Goal: Task Accomplishment & Management: Use online tool/utility

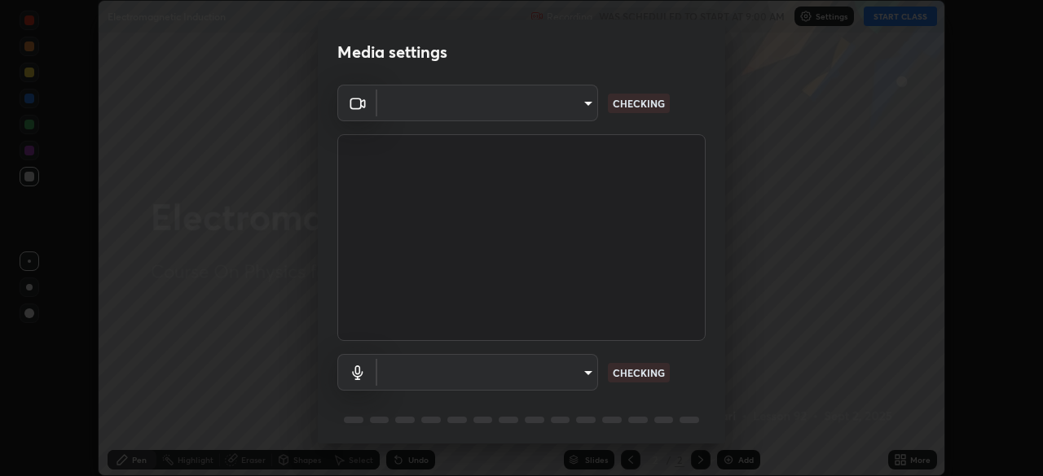
scroll to position [476, 1042]
type input "0b0394df5398a873b7d047182dbff5bf8641b4882f7ce2760a0fef017966b62e"
type input "communications"
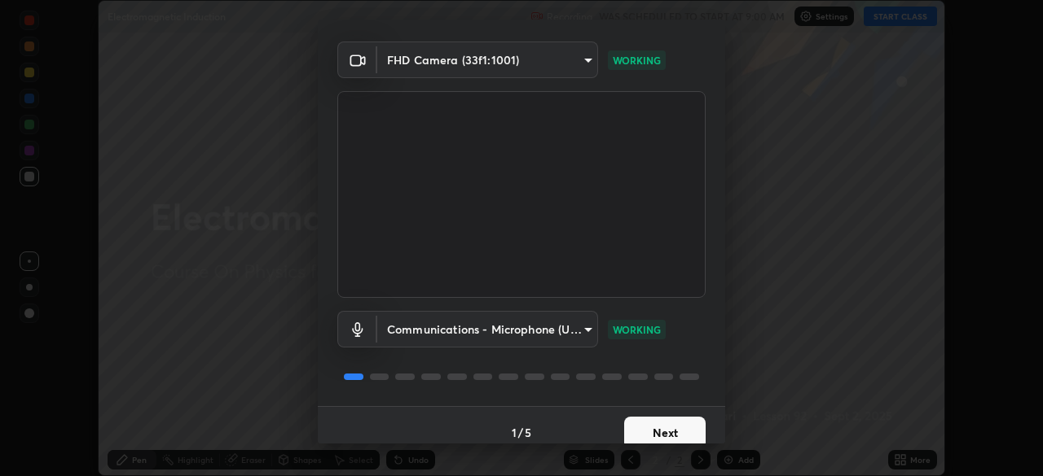
scroll to position [58, 0]
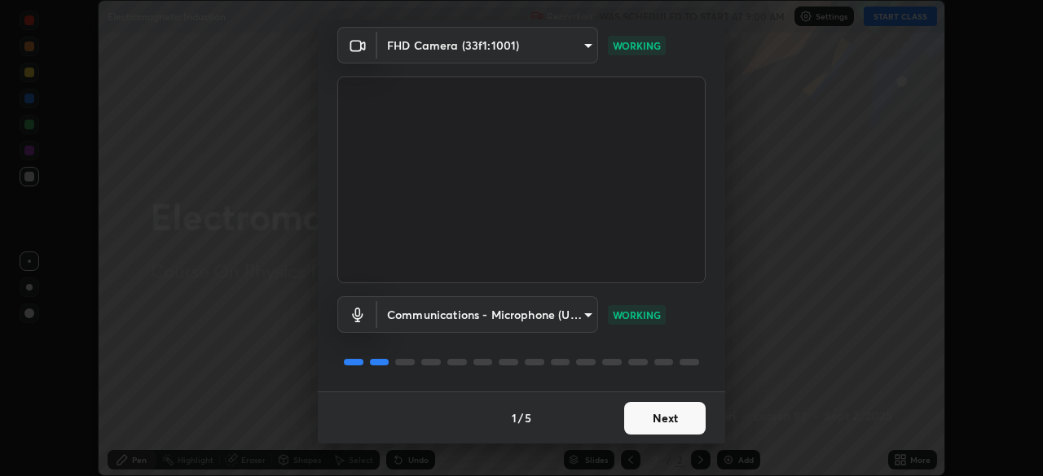
click at [669, 419] on button "Next" at bounding box center [664, 418] width 81 height 33
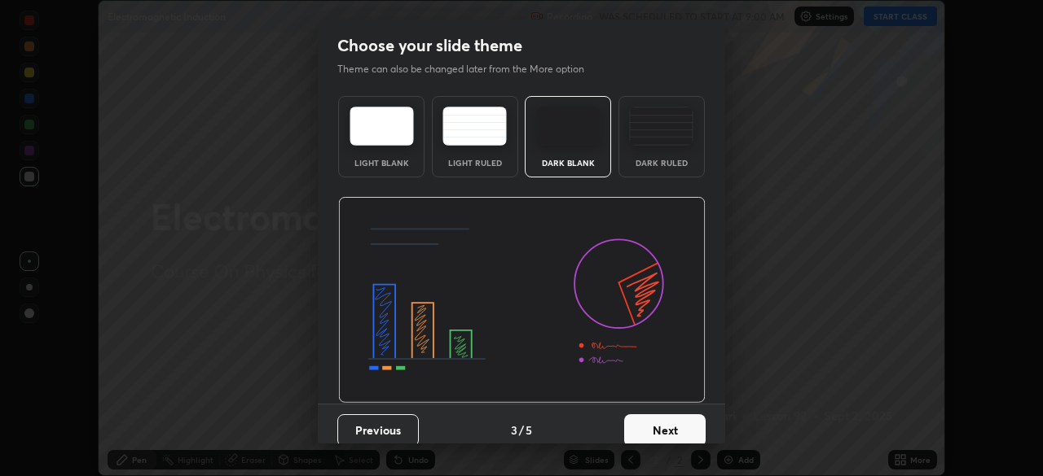
click at [674, 420] on button "Next" at bounding box center [664, 431] width 81 height 33
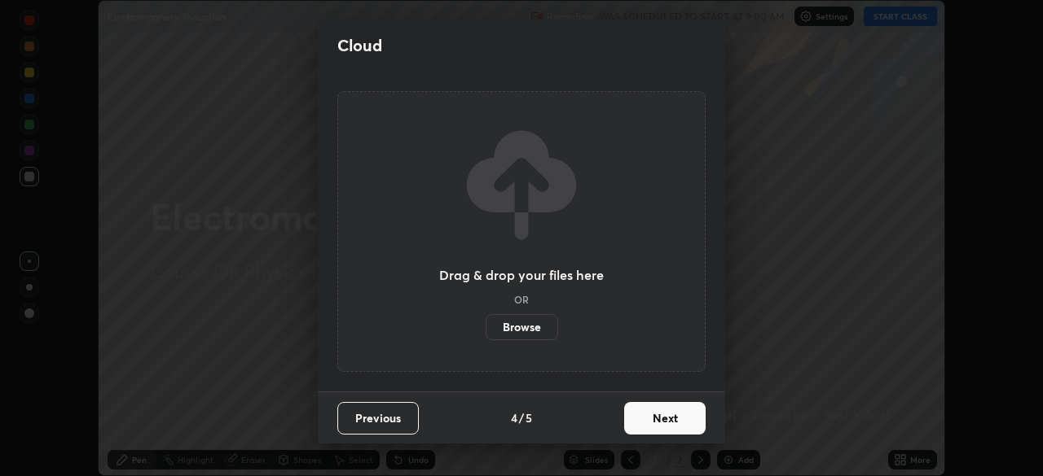
click at [674, 420] on button "Next" at bounding box center [664, 418] width 81 height 33
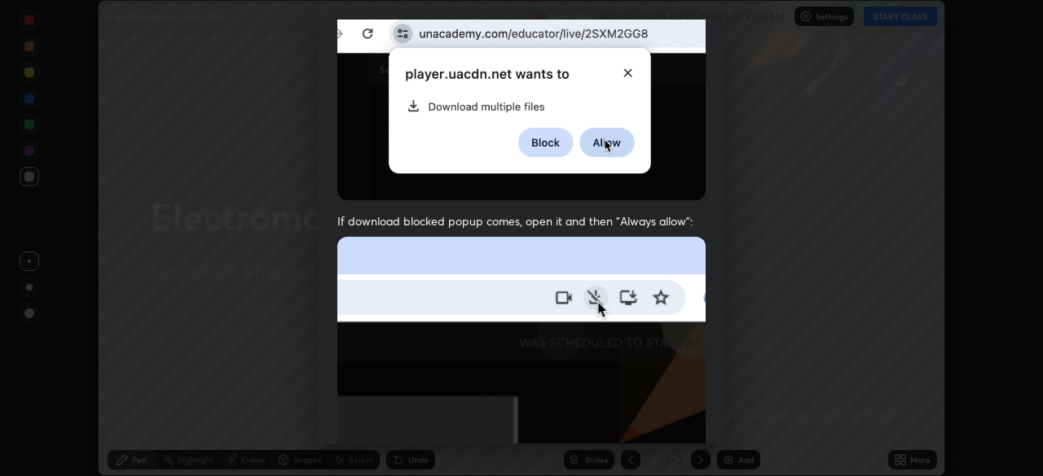
scroll to position [390, 0]
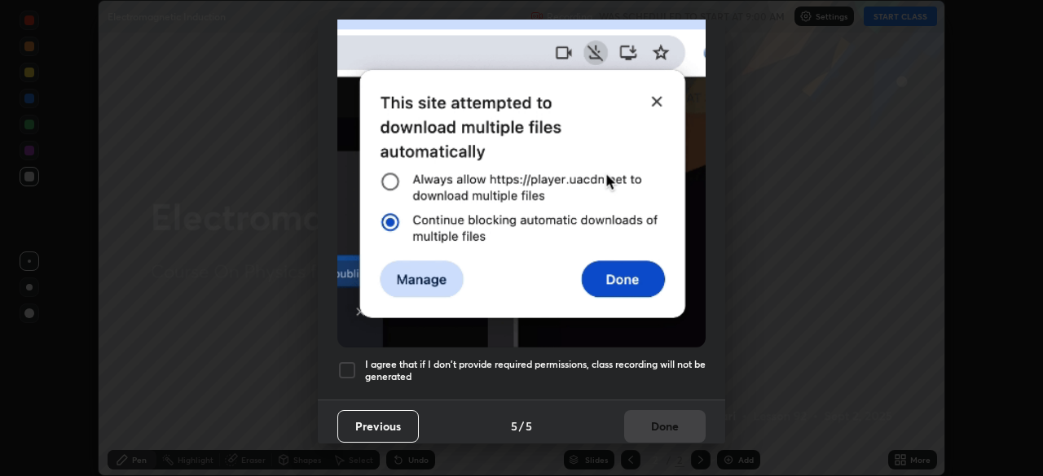
click at [666, 367] on h5 "I agree that if I don't provide required permissions, class recording will not …" at bounding box center [535, 370] width 340 height 25
click at [671, 419] on button "Done" at bounding box center [664, 426] width 81 height 33
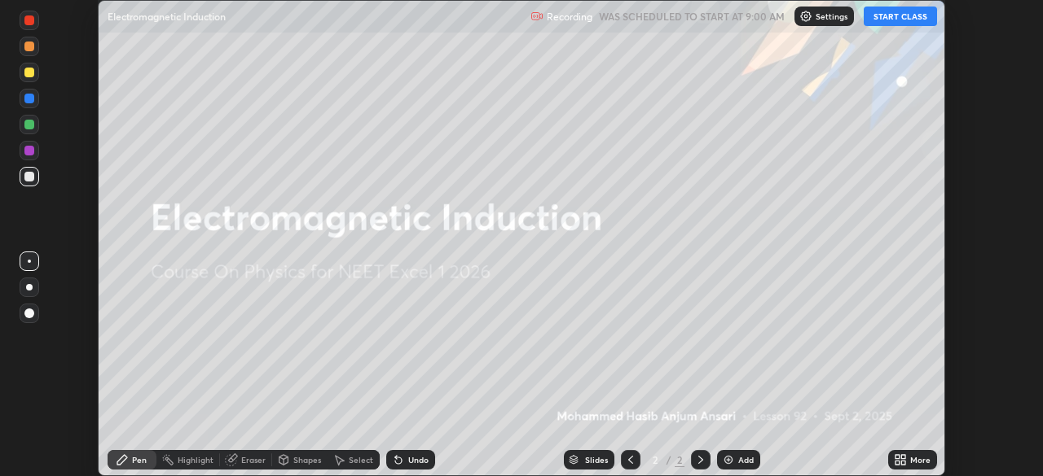
click at [892, 23] on button "START CLASS" at bounding box center [899, 17] width 73 height 20
